Goal: Navigation & Orientation: Find specific page/section

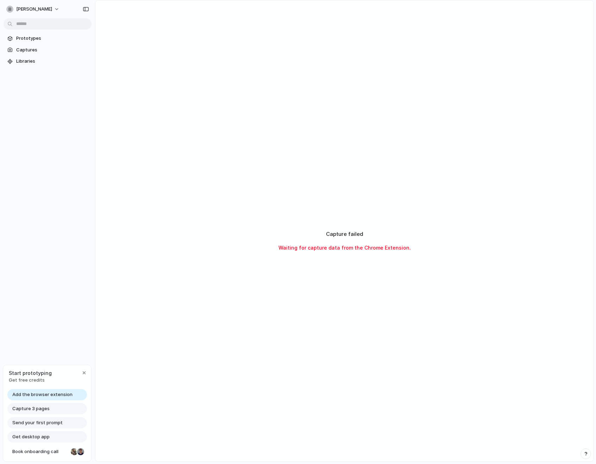
click at [445, 167] on div "Capture failed Waiting for capture data from the Chrome Extension." at bounding box center [344, 240] width 498 height 481
click at [40, 47] on span "Captures" at bounding box center [52, 49] width 73 height 7
click at [40, 39] on span "Prototypes" at bounding box center [52, 38] width 73 height 7
